Goal: Task Accomplishment & Management: Manage account settings

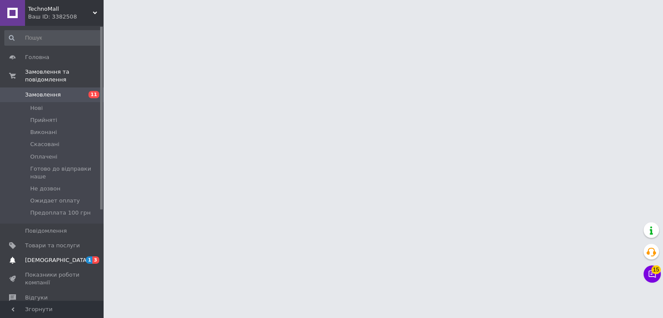
click at [52, 257] on span "[DEMOGRAPHIC_DATA]" at bounding box center [57, 261] width 64 height 8
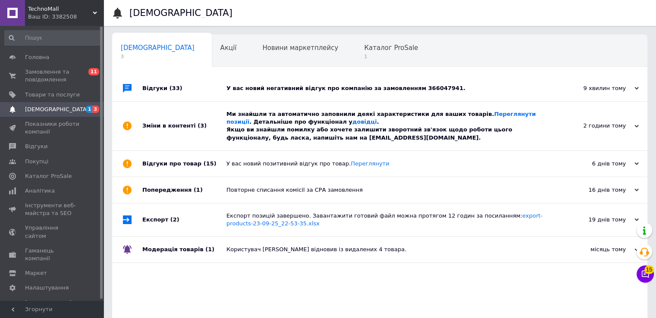
click at [246, 139] on div "Ми знайшли та автоматично заповнили деякі характеристики для ваших товарів. Пер…" at bounding box center [389, 125] width 326 height 31
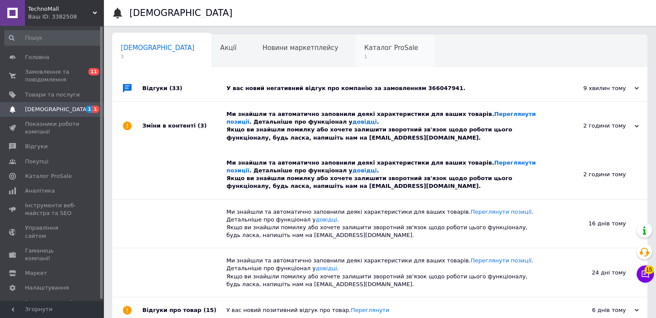
click at [364, 55] on span "1" at bounding box center [391, 56] width 54 height 6
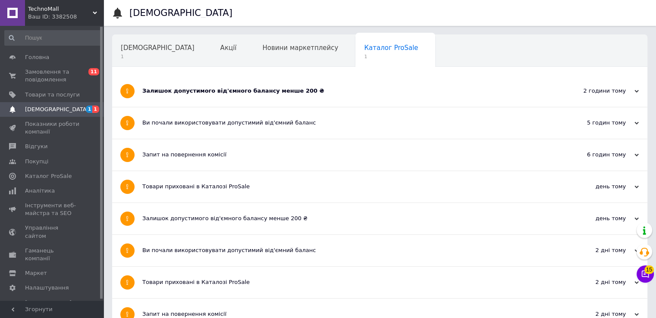
click at [211, 94] on div "Залишок допустимого від'ємного балансу менше 200 ₴" at bounding box center [347, 91] width 410 height 8
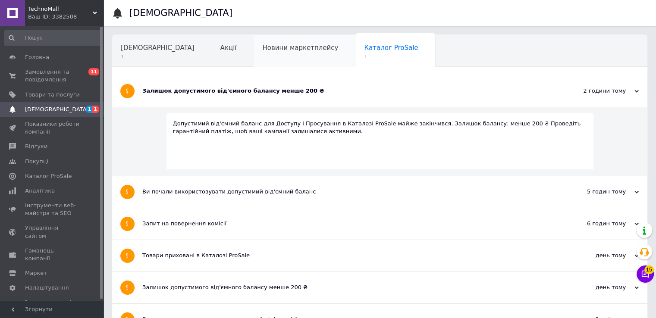
click at [258, 56] on div "Новини маркетплейсу" at bounding box center [305, 51] width 102 height 33
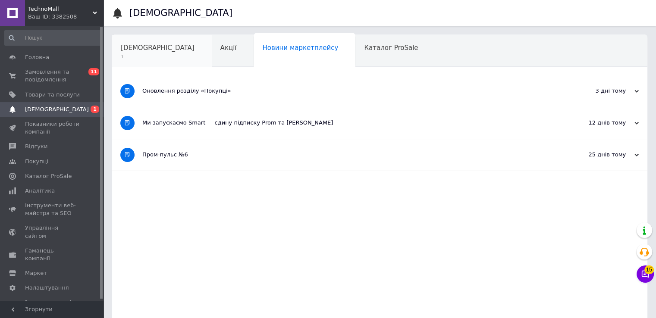
click at [144, 50] on span "[DEMOGRAPHIC_DATA]" at bounding box center [158, 48] width 74 height 8
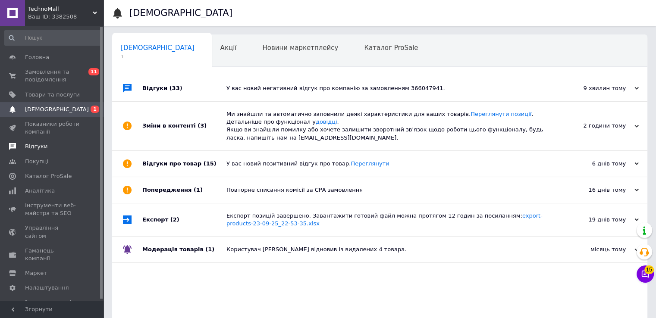
click at [40, 152] on link "Відгуки" at bounding box center [53, 146] width 106 height 15
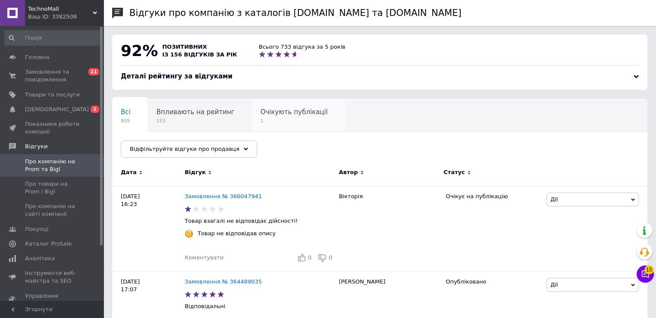
click at [252, 118] on div "Очікують публікації 1" at bounding box center [298, 115] width 93 height 33
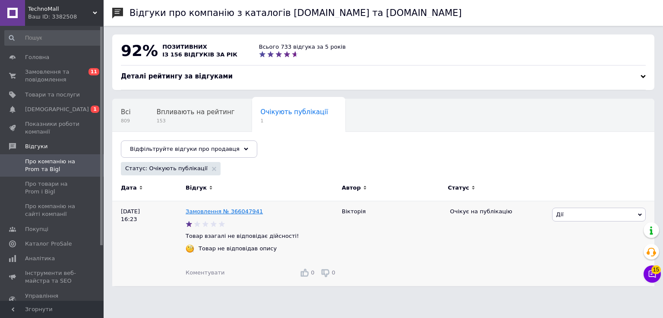
click at [240, 209] on link "Замовлення № 366047941" at bounding box center [223, 211] width 77 height 6
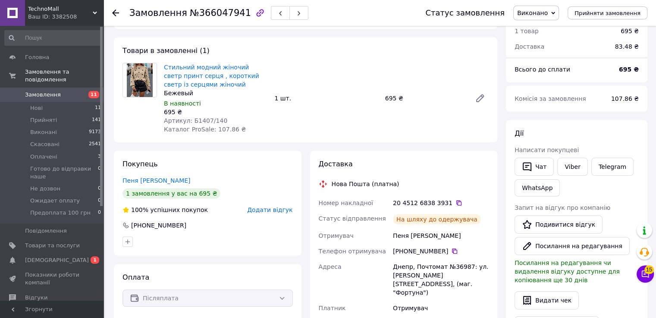
scroll to position [43, 0]
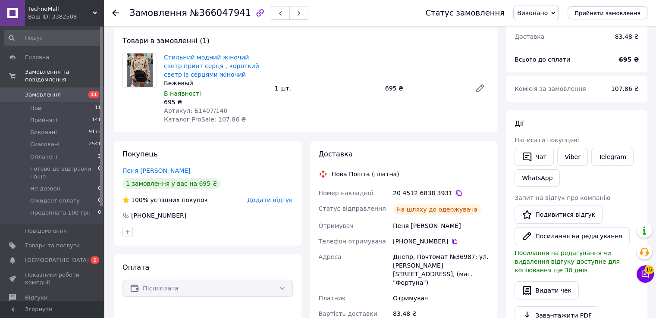
click at [456, 192] on icon at bounding box center [459, 193] width 7 height 7
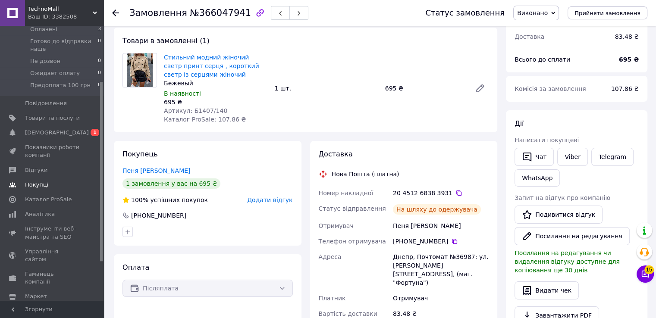
scroll to position [145, 0]
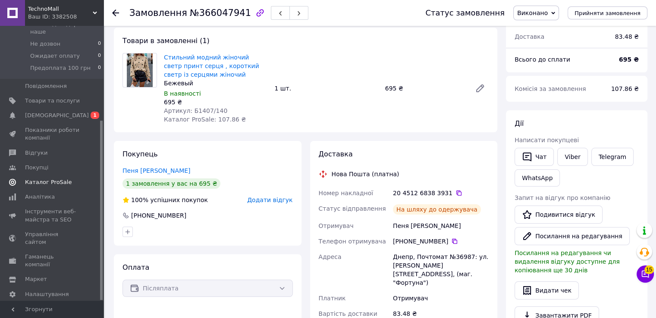
click at [35, 175] on link "Каталог ProSale" at bounding box center [53, 182] width 106 height 15
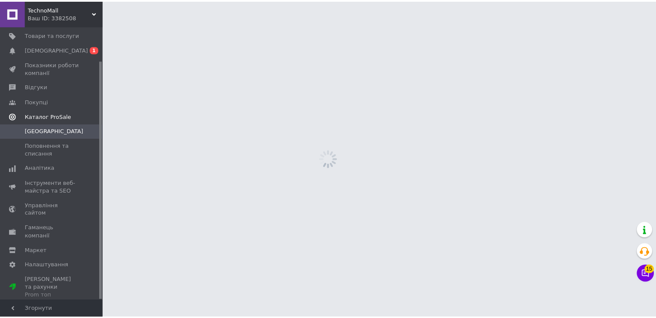
scroll to position [39, 0]
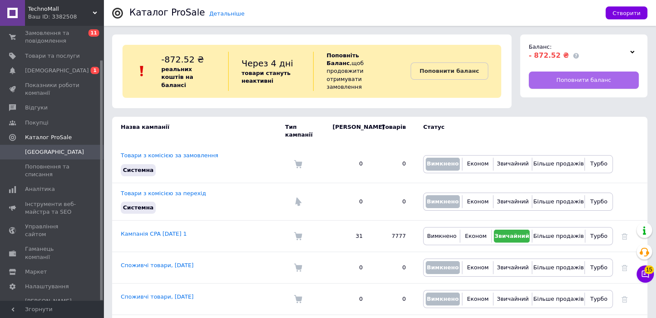
click at [567, 80] on span "Поповнити баланс" at bounding box center [583, 80] width 55 height 8
click at [41, 11] on span "TechnoMall" at bounding box center [60, 9] width 65 height 8
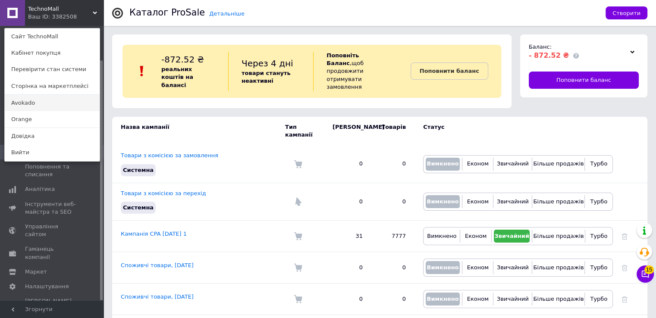
click at [36, 107] on link "Avokado" at bounding box center [52, 103] width 95 height 16
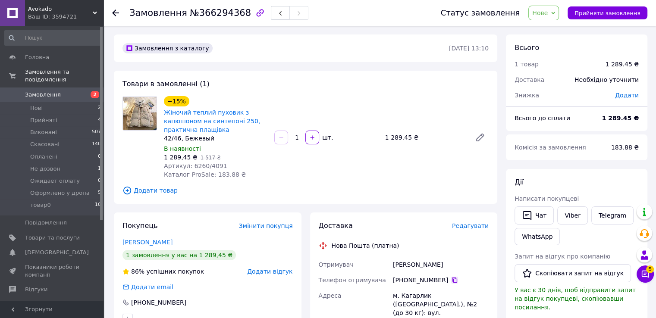
click at [451, 280] on icon at bounding box center [454, 280] width 7 height 7
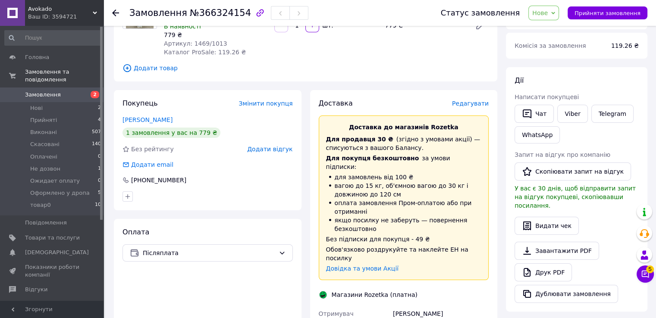
scroll to position [129, 0]
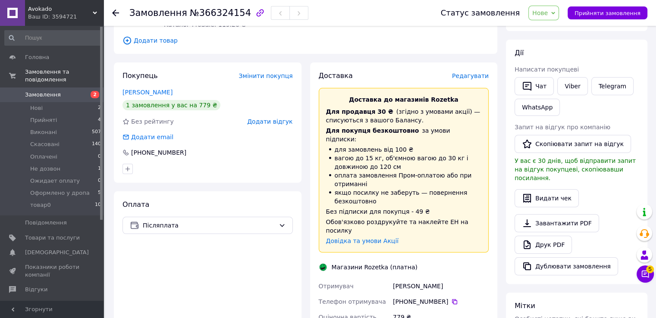
click at [449, 298] on div "+380 98 941 84 39" at bounding box center [441, 302] width 96 height 9
click at [452, 299] on icon at bounding box center [454, 301] width 5 height 5
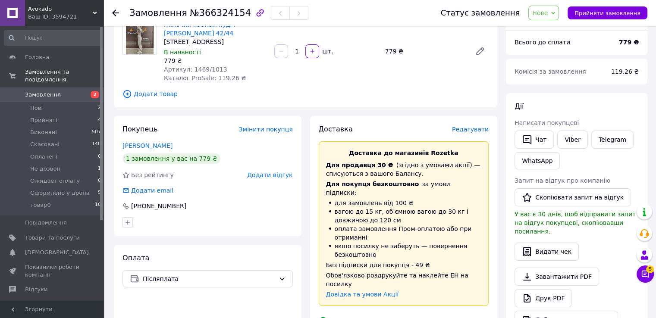
scroll to position [173, 0]
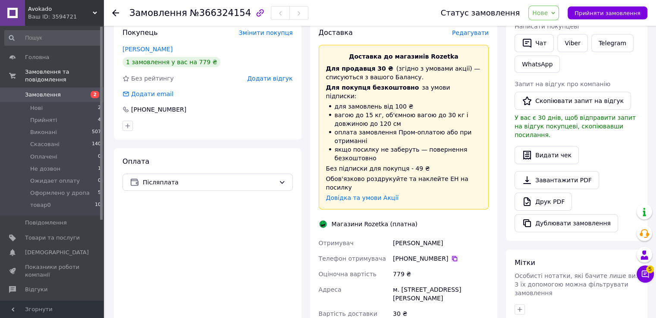
click at [452, 256] on icon at bounding box center [454, 258] width 5 height 5
click at [451, 255] on icon at bounding box center [454, 258] width 7 height 7
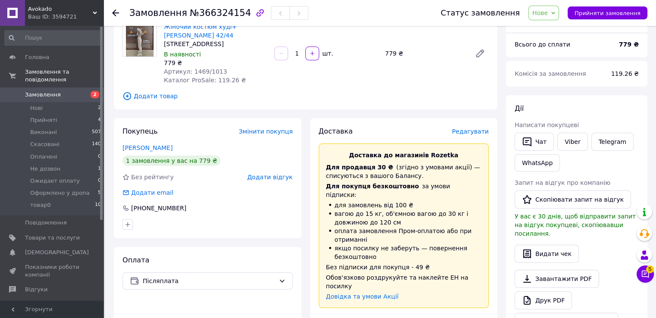
scroll to position [0, 0]
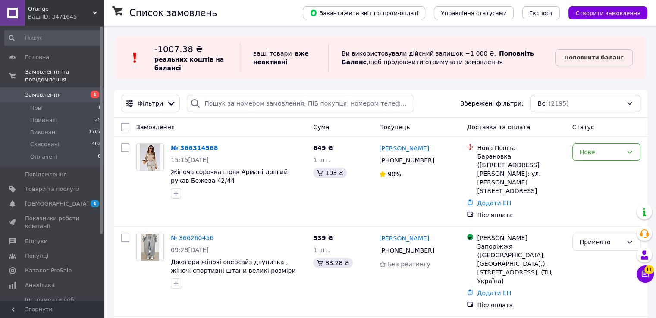
click at [75, 13] on div "Ваш ID: 3471645" at bounding box center [65, 17] width 75 height 8
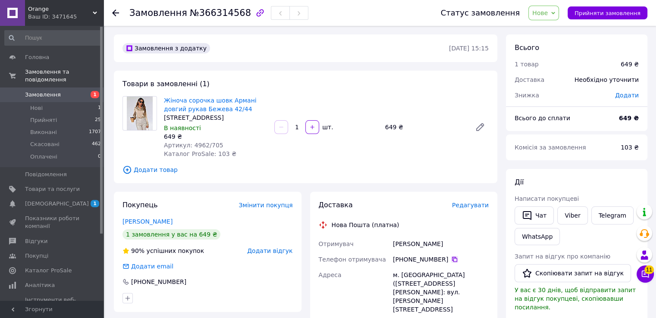
click at [451, 258] on icon at bounding box center [454, 259] width 7 height 7
click at [207, 164] on div "Товари в замовленні (1) Жіноча сорочка шовк Армані довгий рукав Бежева 42/44 42…" at bounding box center [305, 127] width 383 height 113
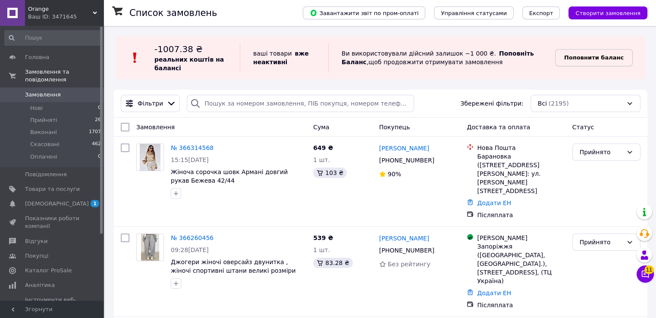
click at [590, 56] on b "Поповнити баланс" at bounding box center [594, 57] width 60 height 6
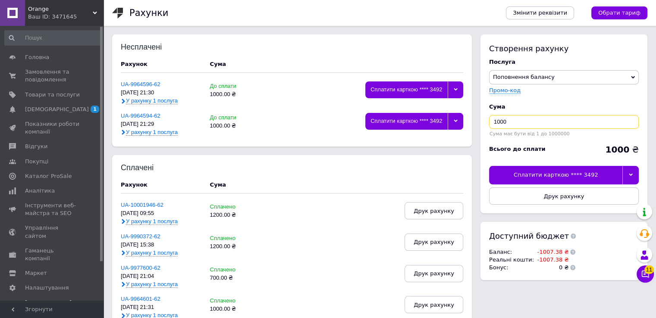
click at [518, 123] on input "1000" at bounding box center [564, 122] width 150 height 14
type input "1050"
click at [632, 171] on div at bounding box center [630, 175] width 16 height 18
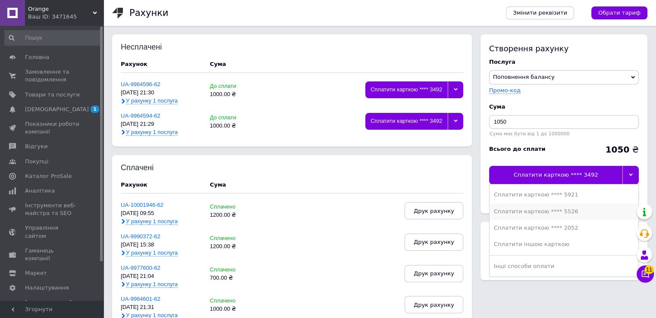
click at [545, 213] on div "Сплатити карткою **** 5526" at bounding box center [564, 212] width 140 height 8
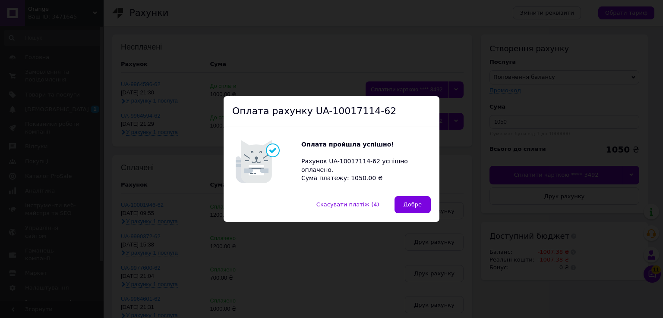
click at [402, 204] on button "Добре" at bounding box center [412, 204] width 36 height 17
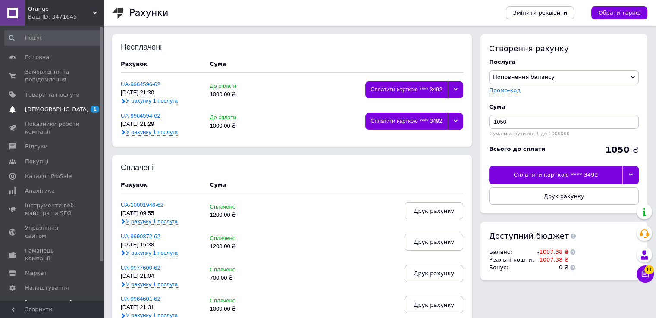
click at [57, 108] on span "[DEMOGRAPHIC_DATA]" at bounding box center [52, 110] width 55 height 8
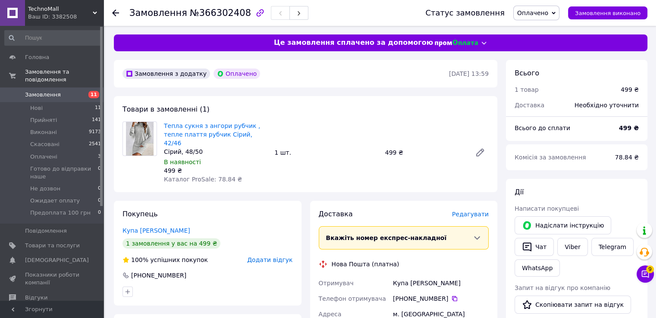
click at [185, 148] on div "Сірий, 48/50" at bounding box center [216, 152] width 104 height 9
copy div "Сірий, 48/50"
click at [218, 132] on link "Тепла сукня з ангори рубчик , тепле плаття рубчик Сірий, 42/46" at bounding box center [212, 135] width 96 height 24
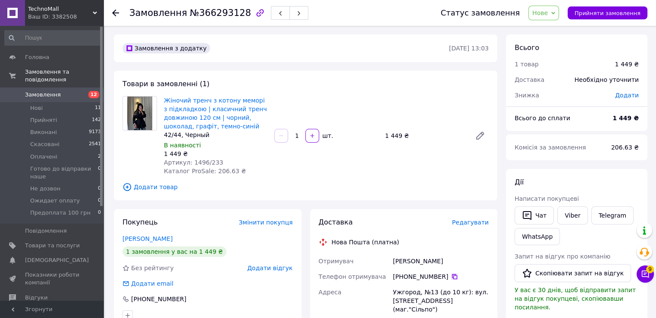
click at [451, 276] on icon at bounding box center [454, 276] width 7 height 7
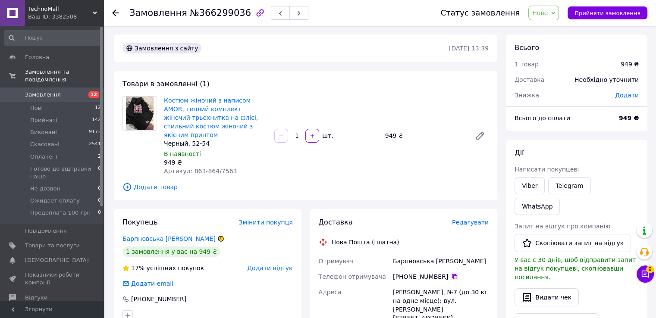
click at [451, 273] on icon at bounding box center [454, 276] width 7 height 7
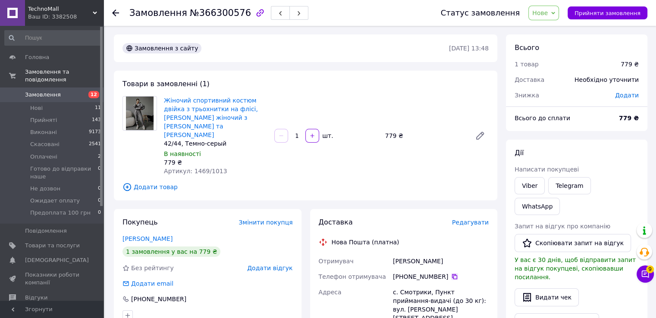
click at [451, 273] on icon at bounding box center [454, 276] width 7 height 7
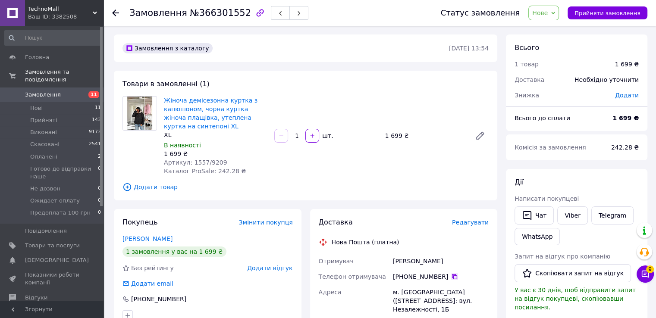
click at [452, 276] on icon at bounding box center [454, 276] width 5 height 5
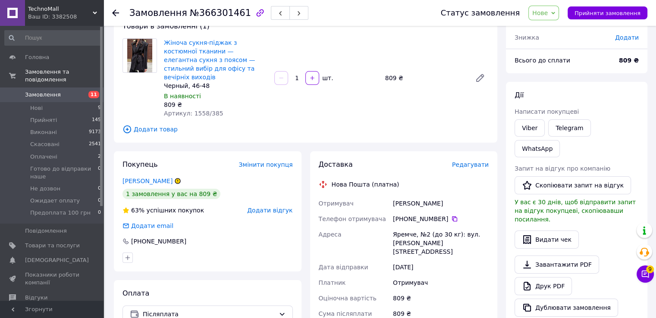
scroll to position [43, 0]
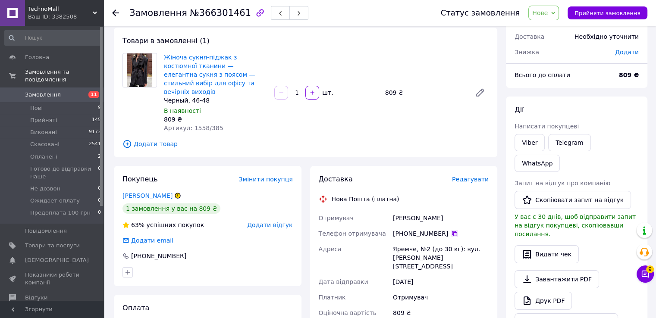
click at [451, 230] on icon at bounding box center [454, 233] width 7 height 7
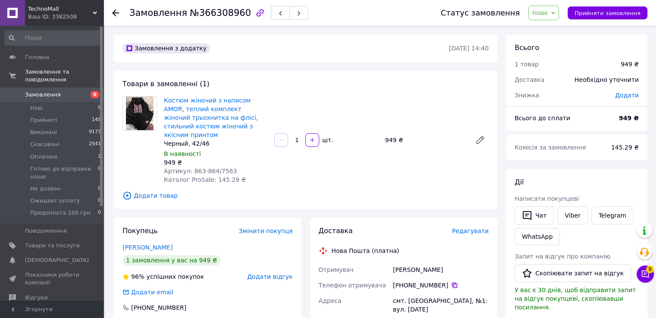
click at [452, 283] on icon at bounding box center [454, 285] width 5 height 5
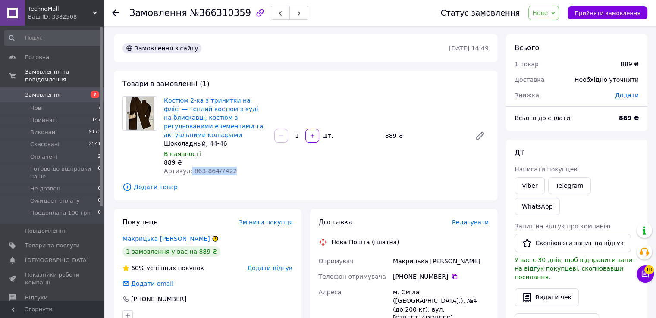
drag, startPoint x: 188, startPoint y: 170, endPoint x: 226, endPoint y: 175, distance: 38.7
click at [226, 175] on span "Артикул: 863-864/7422" at bounding box center [200, 171] width 73 height 7
copy span "863-864/7422"
drag, startPoint x: 447, startPoint y: 276, endPoint x: 412, endPoint y: 292, distance: 38.2
click at [451, 276] on icon at bounding box center [454, 276] width 7 height 7
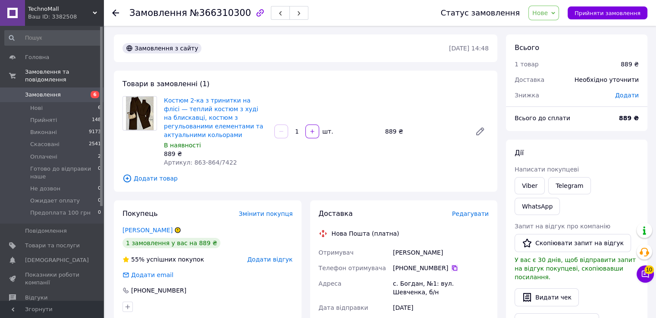
click at [451, 268] on icon at bounding box center [454, 268] width 7 height 7
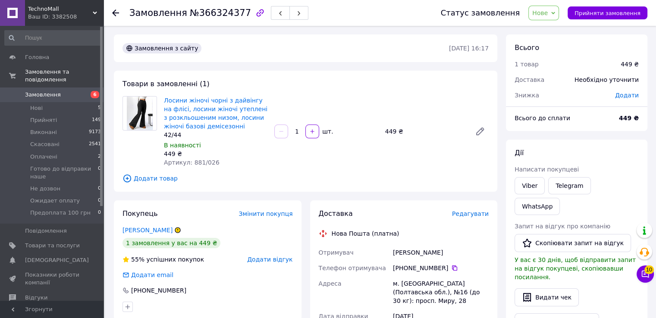
click at [448, 264] on div "[PHONE_NUMBER]" at bounding box center [441, 268] width 96 height 9
click at [452, 270] on icon at bounding box center [454, 268] width 5 height 5
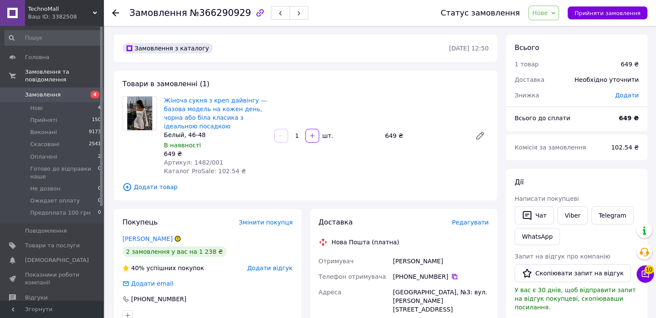
click at [452, 276] on icon at bounding box center [454, 276] width 5 height 5
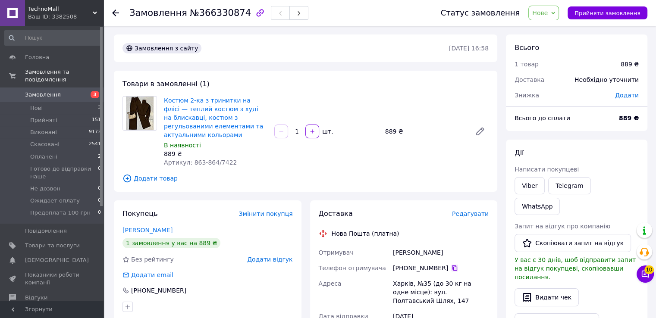
click at [451, 269] on icon at bounding box center [454, 268] width 7 height 7
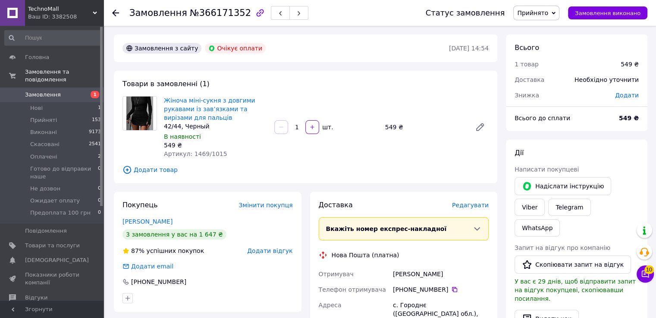
click at [318, 23] on div "Замовлення №366171352" at bounding box center [268, 13] width 279 height 26
